Goal: Find specific page/section: Find specific page/section

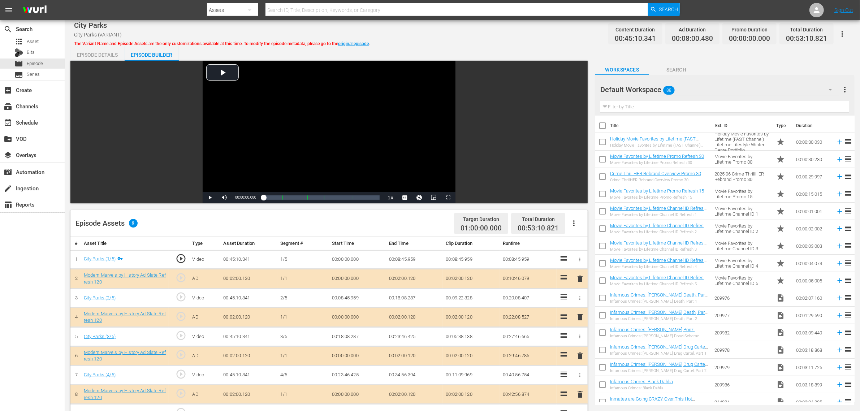
click at [530, 39] on div "City Parks City Parks (VARIANT) The Variant Name and Episode Assets are the onl…" at bounding box center [462, 34] width 777 height 16
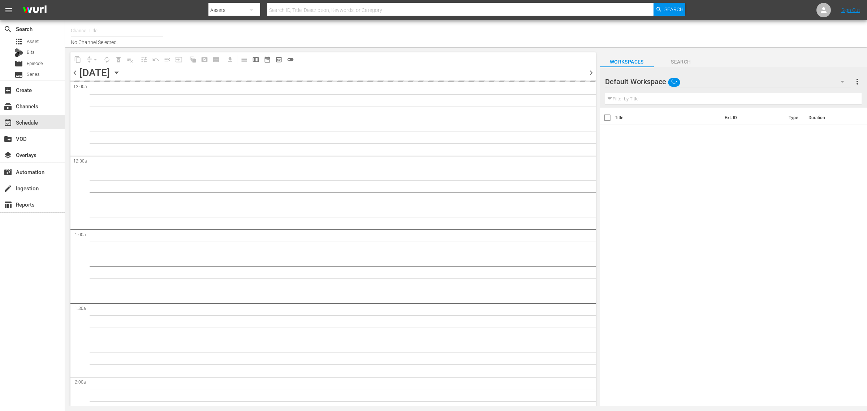
type input "Modern Marvels Presented by History (1040)"
